Goal: Communication & Community: Connect with others

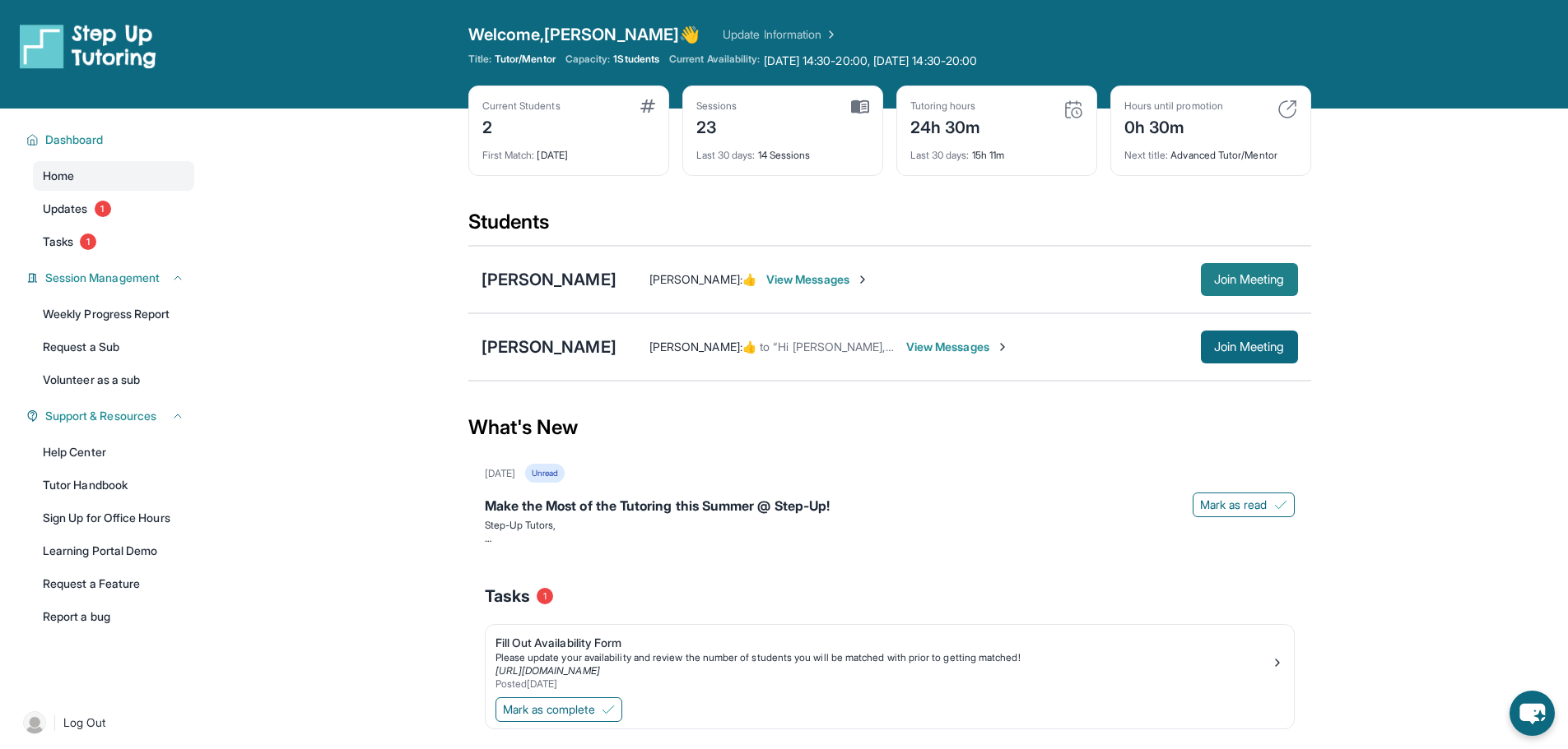
click at [1266, 288] on button "Join Meeting" at bounding box center [1248, 280] width 97 height 33
click at [1262, 355] on button "Join Meeting" at bounding box center [1248, 347] width 97 height 33
